Goal: Information Seeking & Learning: Understand process/instructions

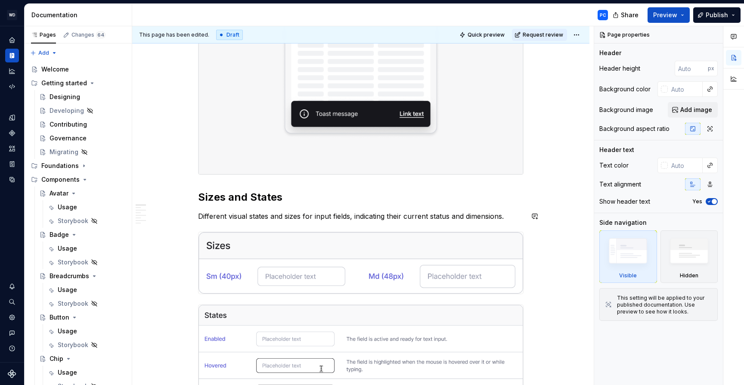
scroll to position [324, 0]
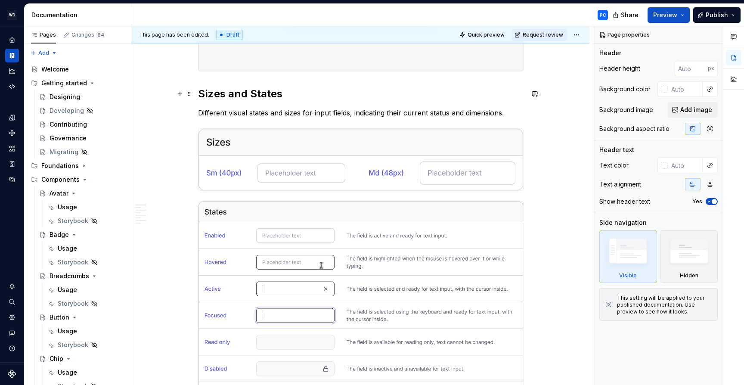
click at [202, 92] on h2 "Sizes and States" at bounding box center [360, 94] width 325 height 14
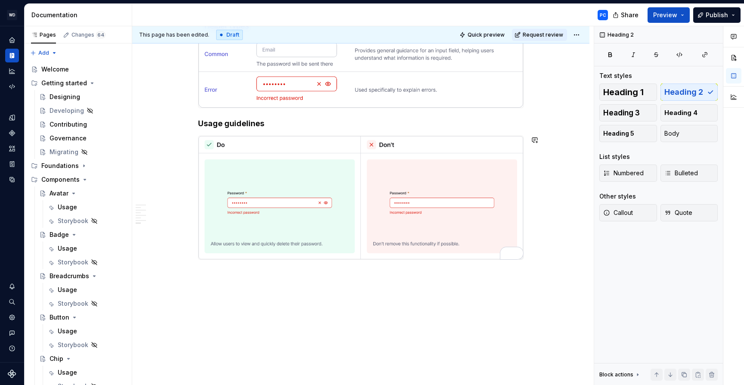
scroll to position [2595, 0]
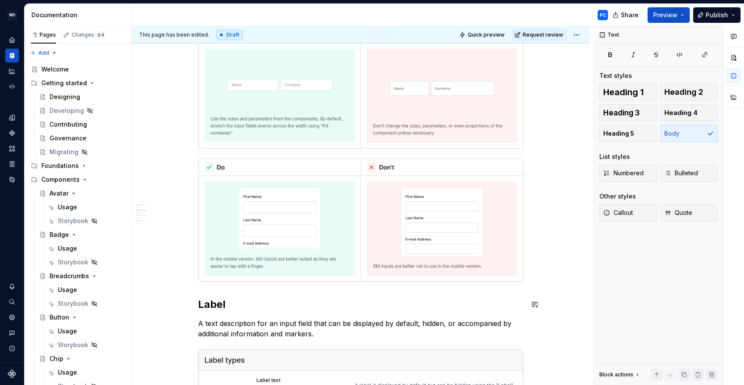
scroll to position [0, 0]
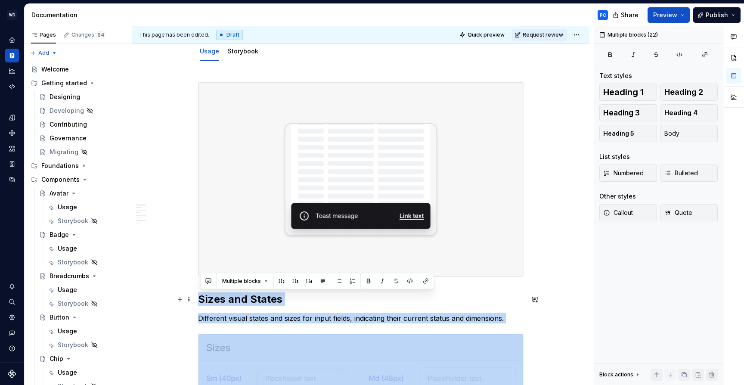
click at [202, 297] on h2 "Sizes and States" at bounding box center [360, 299] width 325 height 14
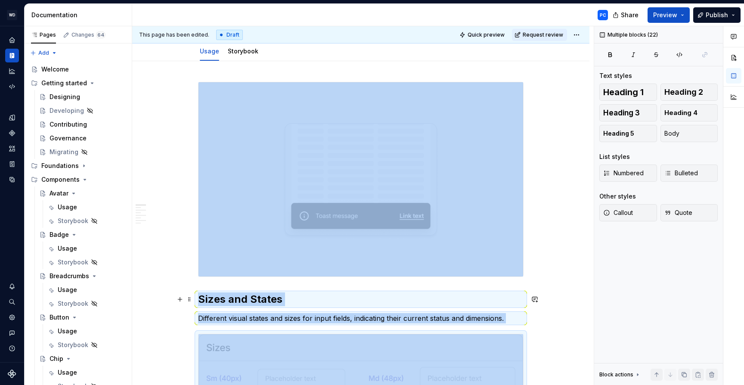
type textarea "*"
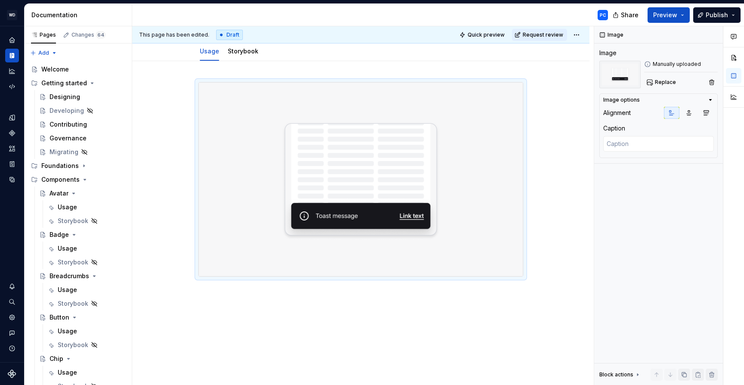
click at [213, 294] on div at bounding box center [360, 231] width 457 height 341
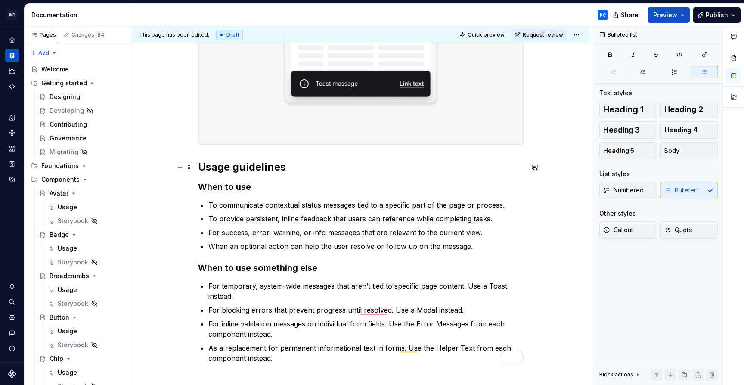
click at [263, 169] on h2 "Usage guidelines" at bounding box center [360, 167] width 325 height 14
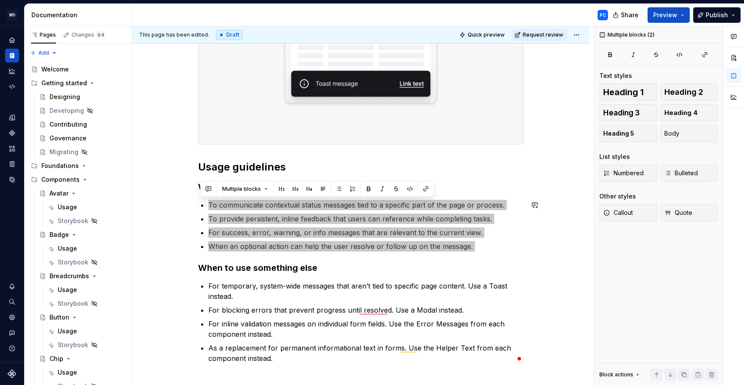
drag, startPoint x: 210, startPoint y: 204, endPoint x: 431, endPoint y: 259, distance: 227.4
click at [431, 259] on div "Usage guidelines When to use To communicate contextual status messages tied to …" at bounding box center [360, 157] width 325 height 414
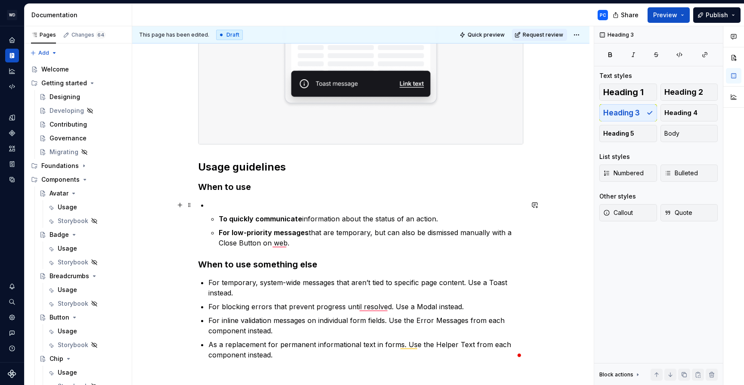
click at [220, 206] on p "To enrich screen reader interactions, please activate Accessibility in Grammarl…" at bounding box center [365, 205] width 315 height 10
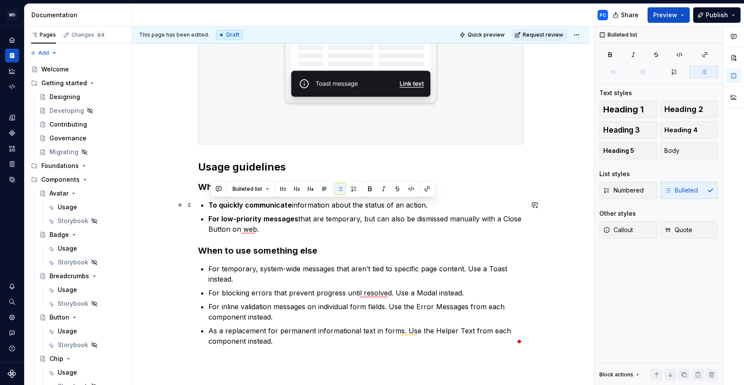
drag, startPoint x: 265, startPoint y: 226, endPoint x: 211, endPoint y: 205, distance: 58.0
click at [211, 205] on ul "To quickly communicate information about the status of an action. For low-prior…" at bounding box center [365, 217] width 315 height 34
click at [366, 190] on button "button" at bounding box center [370, 189] width 12 height 12
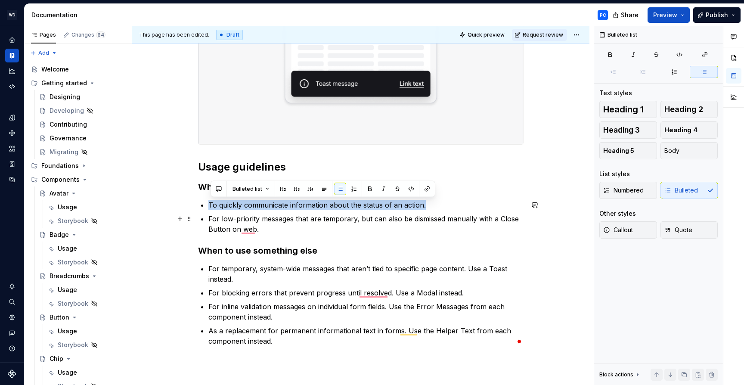
click at [318, 228] on p "For low-priority messages that are temporary, but can also be dismissed manuall…" at bounding box center [365, 223] width 315 height 21
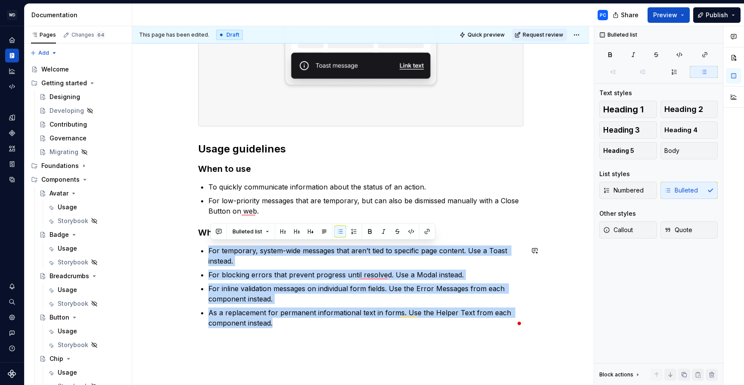
drag, startPoint x: 211, startPoint y: 266, endPoint x: 289, endPoint y: 343, distance: 109.5
click at [289, 343] on div "Usage guidelines When to use To quickly communicate information about the statu…" at bounding box center [360, 182] width 457 height 543
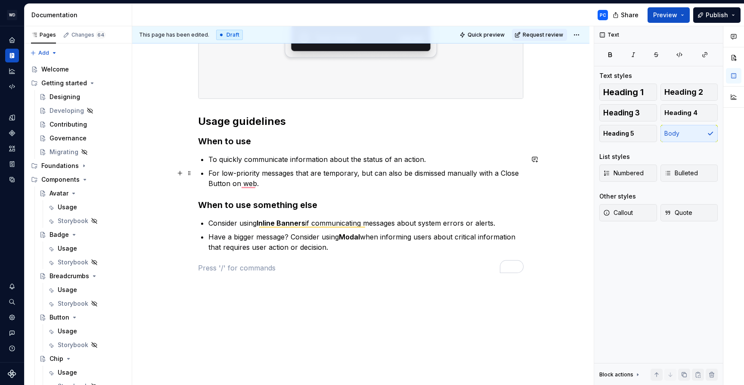
scroll to position [310, 0]
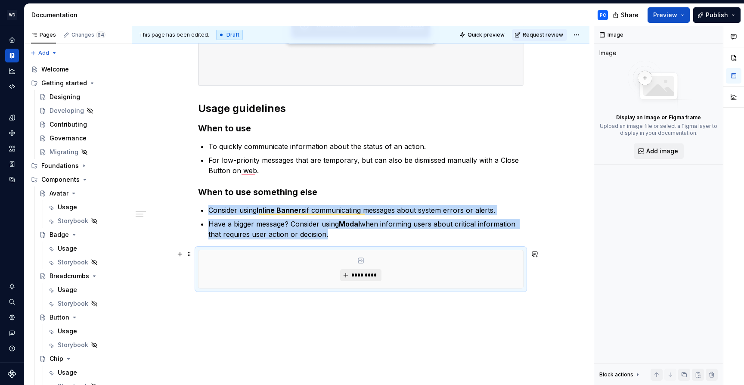
click at [371, 274] on span "*********" at bounding box center [364, 275] width 26 height 7
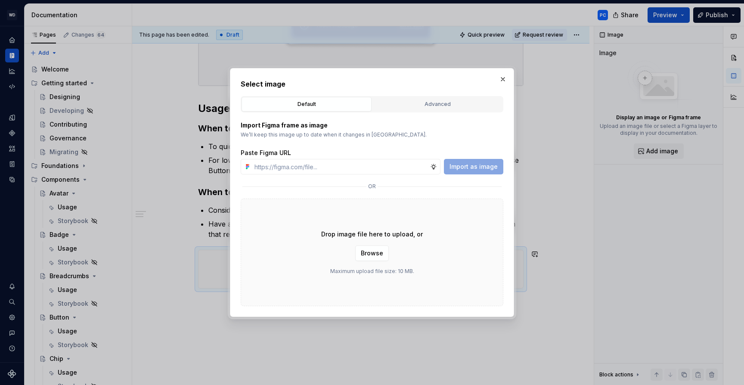
click at [377, 244] on div "Drop image file here to upload, or Browse Maximum upload file size: 10 MB." at bounding box center [372, 252] width 262 height 108
click at [368, 251] on span "Browse" at bounding box center [372, 253] width 22 height 9
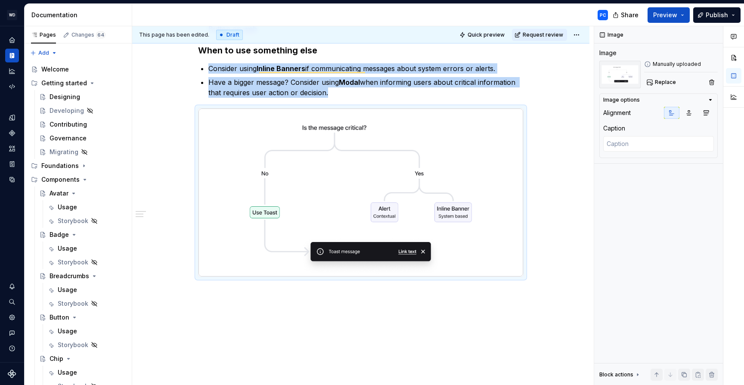
scroll to position [469, 0]
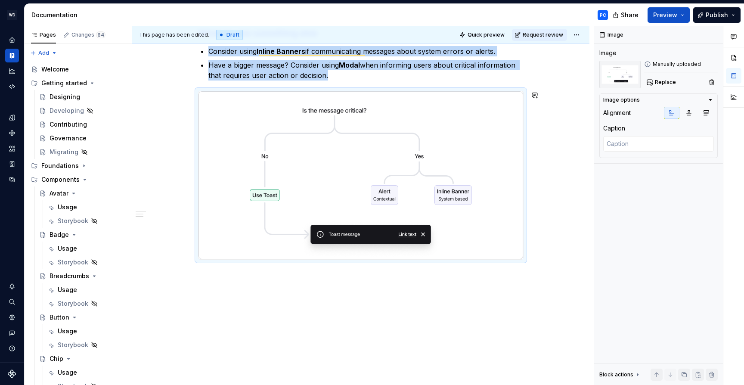
click at [360, 296] on div "Usage guidelines When to use To quickly communicate information about the statu…" at bounding box center [360, 49] width 457 height 674
click at [236, 278] on div "Usage guidelines When to use To quickly communicate information about the statu…" at bounding box center [360, 49] width 457 height 674
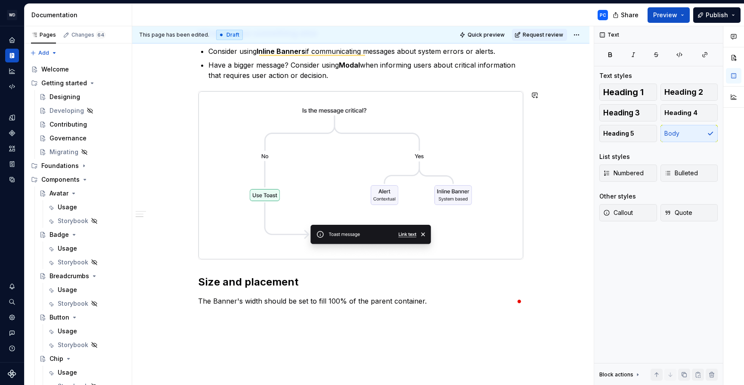
scroll to position [515, 0]
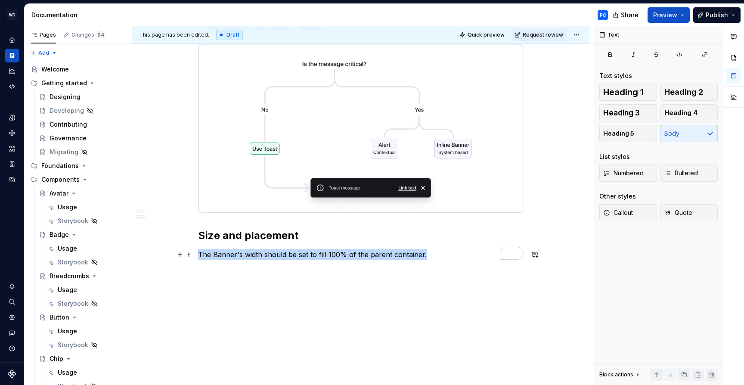
click at [200, 254] on p "The Banner's width should be set to fill 100% of the parent container." at bounding box center [360, 254] width 325 height 10
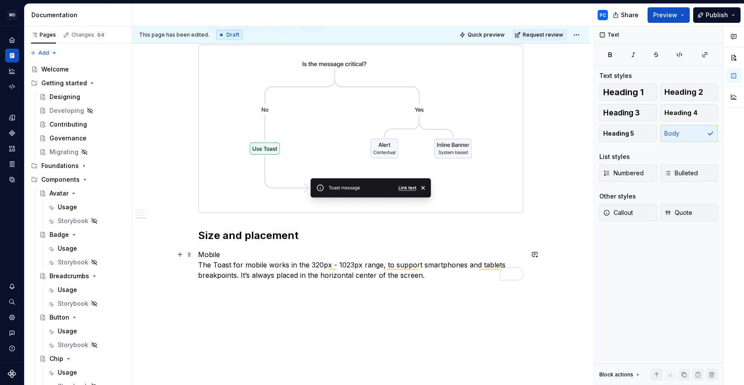
click at [222, 256] on p "Mobile The Toast for mobile works in the 320px - 1023px range, to support smart…" at bounding box center [360, 264] width 325 height 31
click at [201, 254] on p "Mobile The Toast for mobile works in the 320px - 1023px range, to support smart…" at bounding box center [360, 264] width 325 height 31
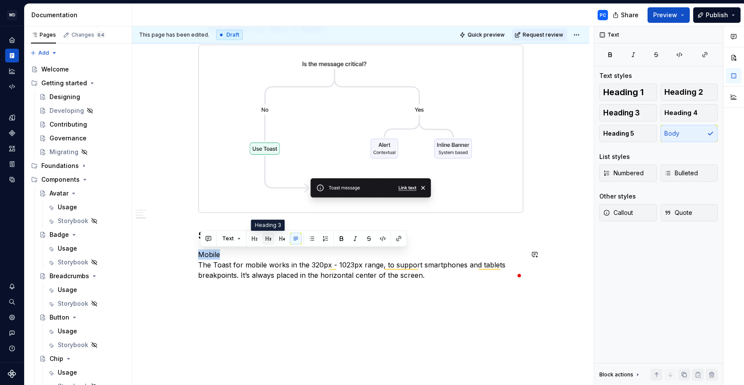
click at [269, 236] on button "button" at bounding box center [268, 238] width 12 height 12
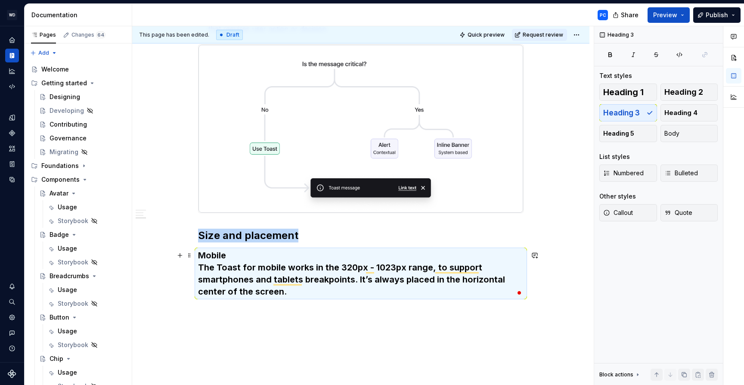
click at [255, 257] on h3 "Mobile The Toast for mobile works in the 320px - 1023px range, to support smart…" at bounding box center [360, 273] width 325 height 48
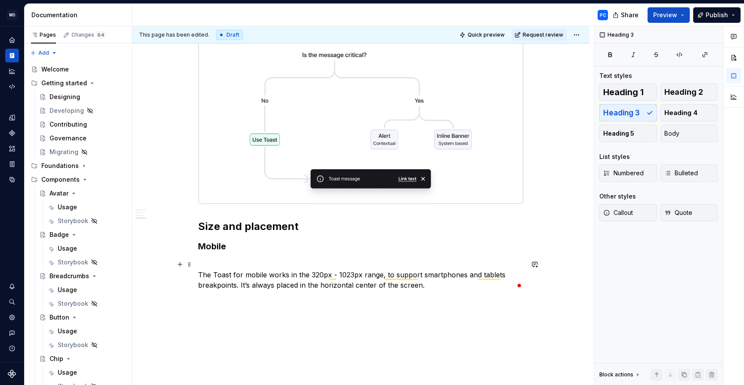
scroll to position [529, 0]
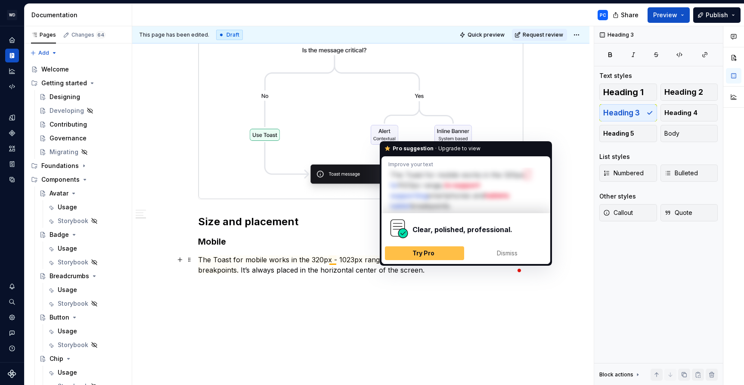
click at [437, 271] on p "The Toast for mobile works in the 320px - 1023px range, to support smartphones …" at bounding box center [360, 264] width 325 height 21
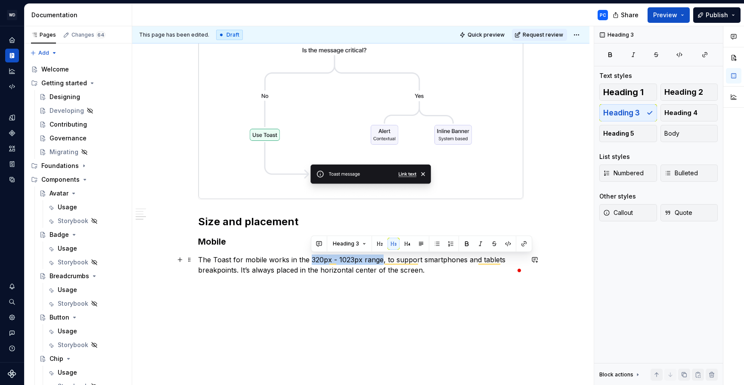
drag, startPoint x: 381, startPoint y: 259, endPoint x: 310, endPoint y: 262, distance: 71.0
click at [310, 262] on p "The Toast for mobile works in the 320px - 1023px range, to support smartphones …" at bounding box center [360, 264] width 325 height 21
click at [444, 273] on p "The Toast for mobile works in the 320px - 1023px range, to support smartphones …" at bounding box center [360, 264] width 325 height 21
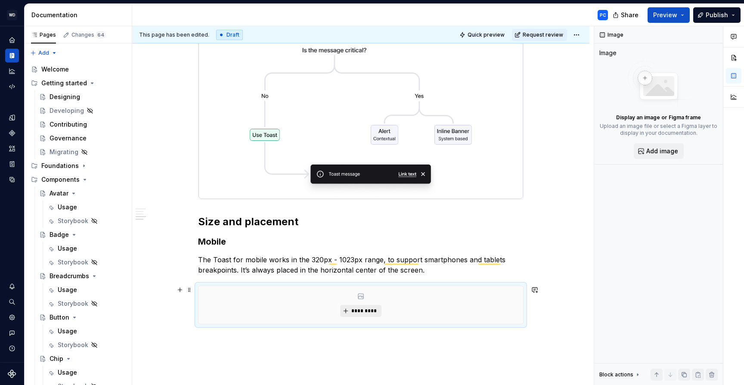
click at [366, 315] on button "*********" at bounding box center [360, 311] width 41 height 12
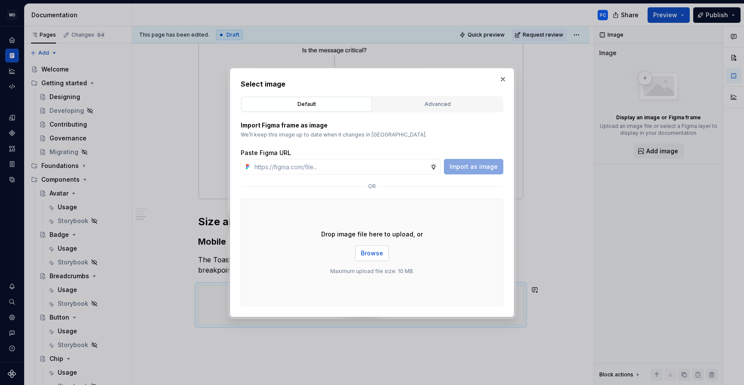
click at [370, 252] on span "Browse" at bounding box center [372, 253] width 22 height 9
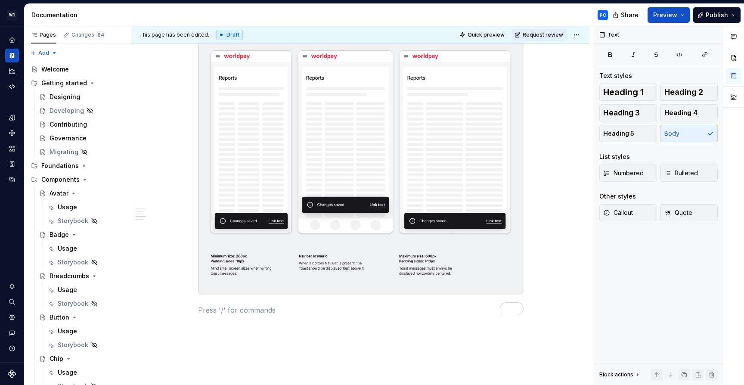
scroll to position [815, 0]
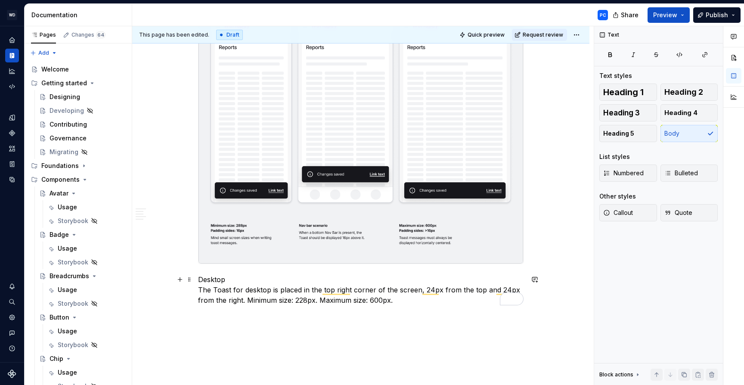
click at [247, 280] on p "Desktop The Toast for desktop is placed in the top right corner of the screen, …" at bounding box center [360, 289] width 325 height 31
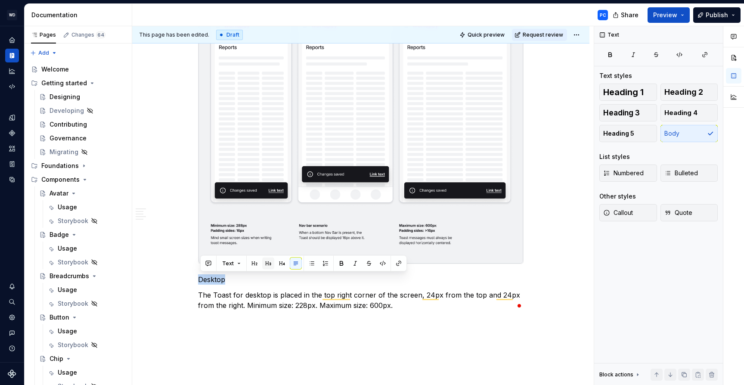
click at [267, 267] on button "button" at bounding box center [268, 263] width 12 height 12
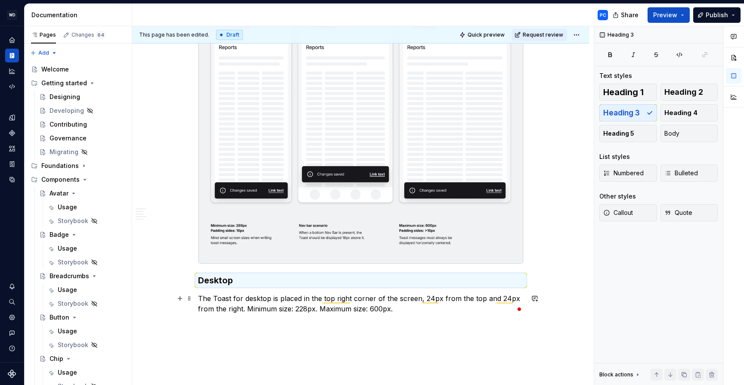
click at [393, 312] on p "The Toast for desktop is placed in the top right corner of the screen, 24px fro…" at bounding box center [360, 303] width 325 height 21
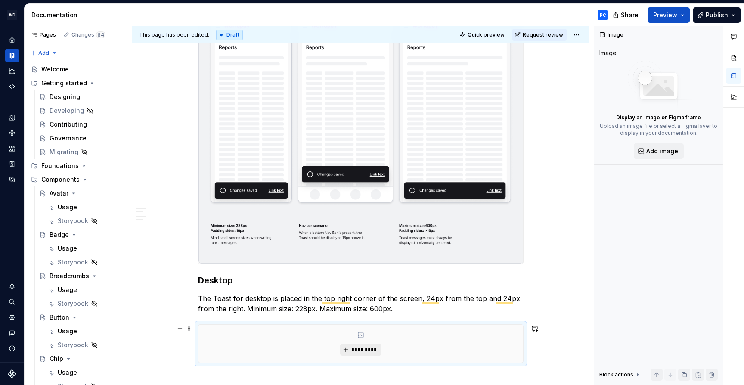
click at [360, 346] on span "*********" at bounding box center [364, 349] width 26 height 7
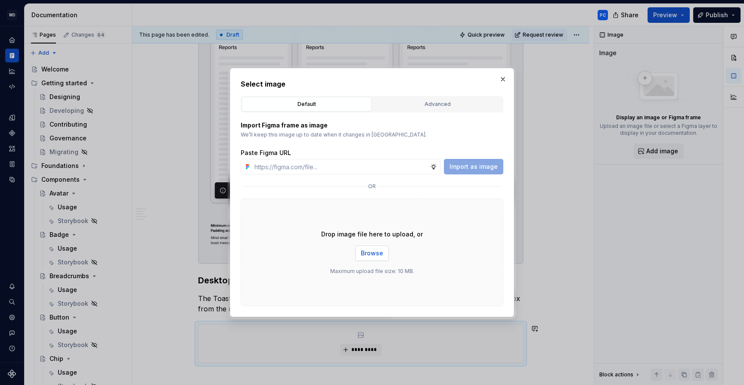
click at [370, 250] on span "Browse" at bounding box center [372, 253] width 22 height 9
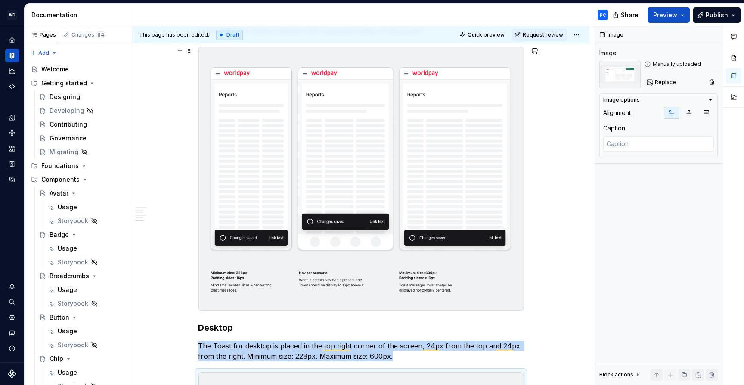
scroll to position [786, 0]
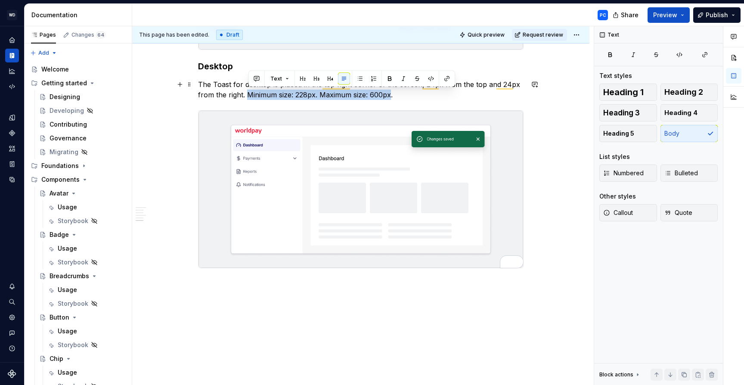
drag, startPoint x: 391, startPoint y: 95, endPoint x: 250, endPoint y: 98, distance: 141.6
click at [250, 98] on p "The Toast for desktop is placed in the top right corner of the screen, 24px fro…" at bounding box center [360, 89] width 325 height 21
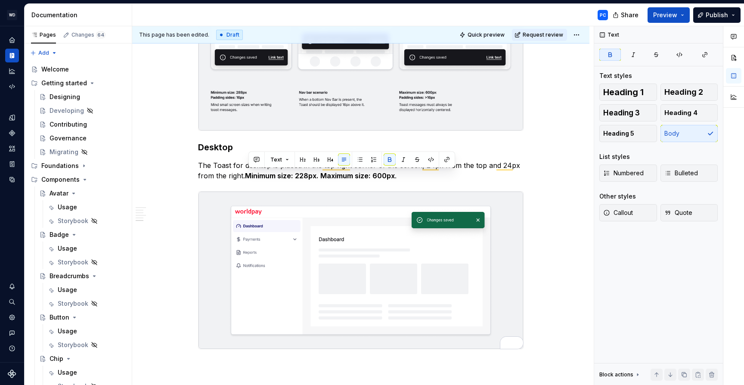
copy p "The Toast for desktop is placed in the top right corner of the screen, 24px fro…"
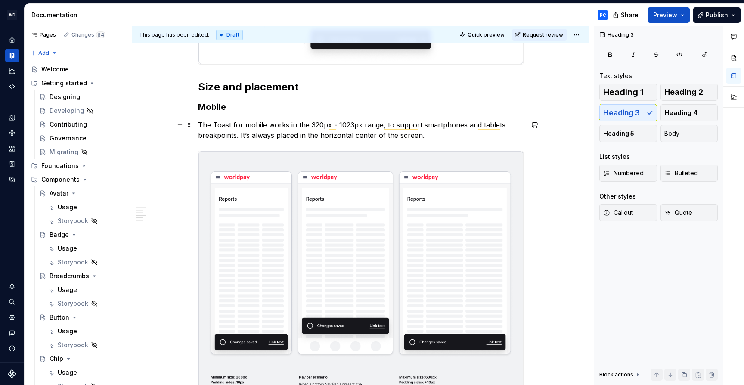
click at [445, 136] on p "The Toast for mobile works in the 320px - 1023px range, to support smartphones …" at bounding box center [360, 130] width 325 height 21
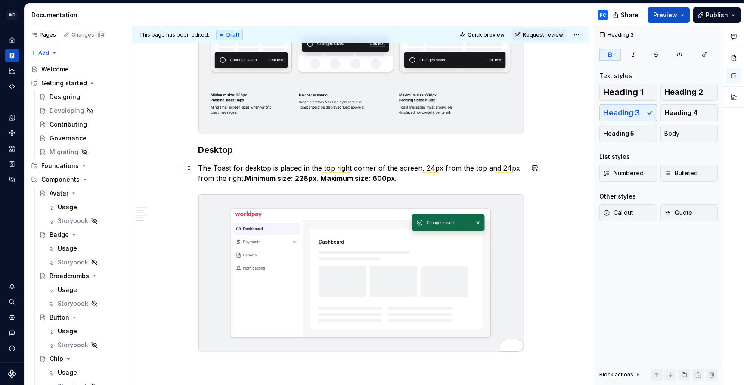
click at [251, 177] on strong "Minimum size: 228px. Maximum size: 600px" at bounding box center [320, 178] width 150 height 9
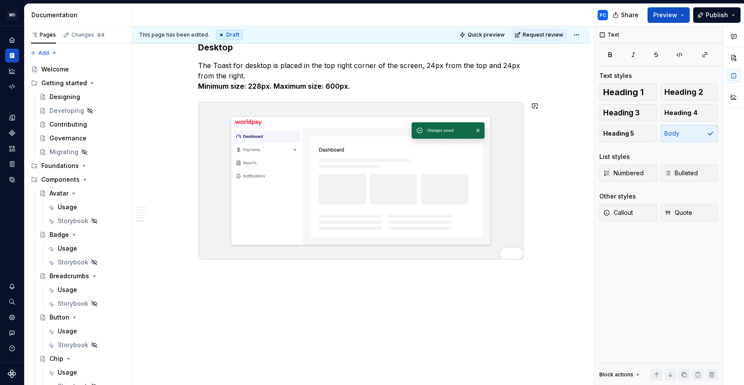
type textarea "*"
